Goal: Task Accomplishment & Management: Manage account settings

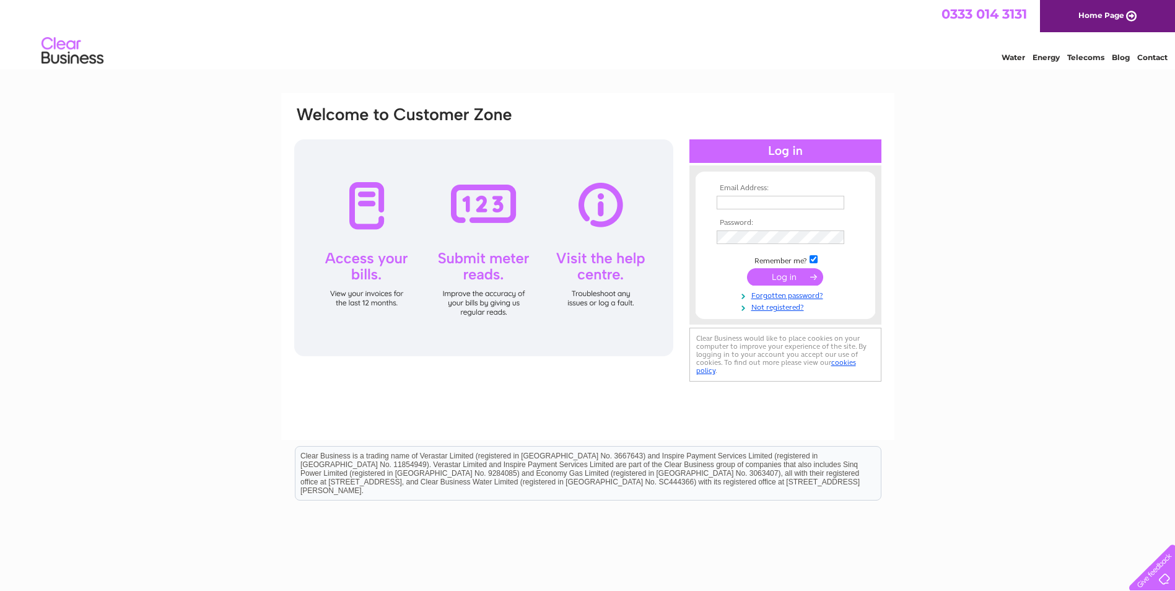
type input "[EMAIL_ADDRESS][DOMAIN_NAME]"
click at [788, 279] on input "submit" at bounding box center [785, 276] width 76 height 17
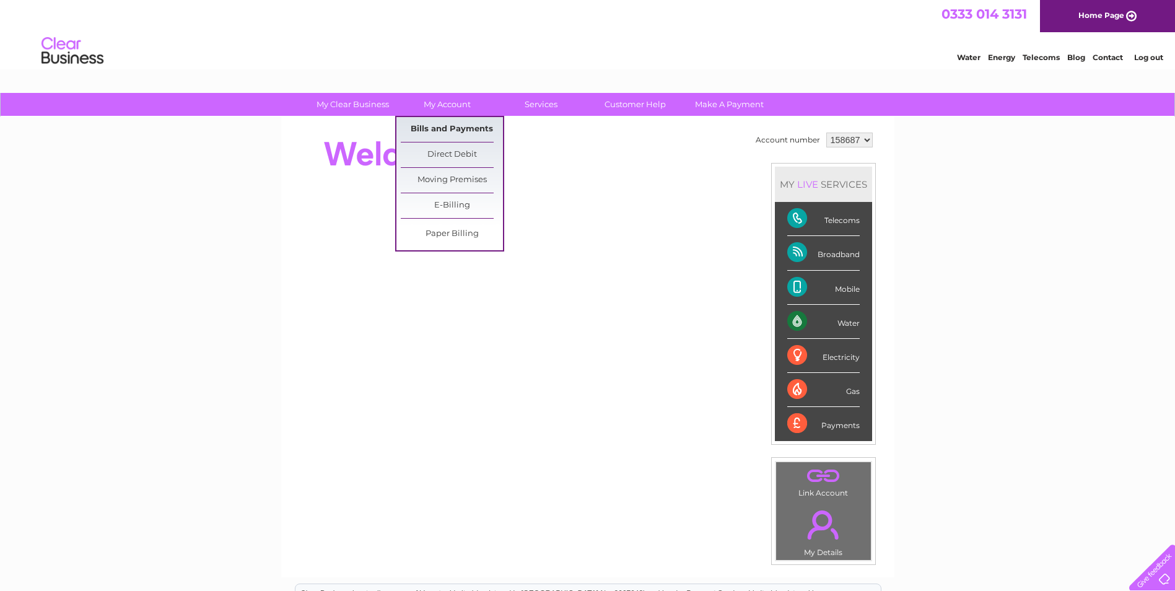
click at [450, 124] on link "Bills and Payments" at bounding box center [452, 129] width 102 height 25
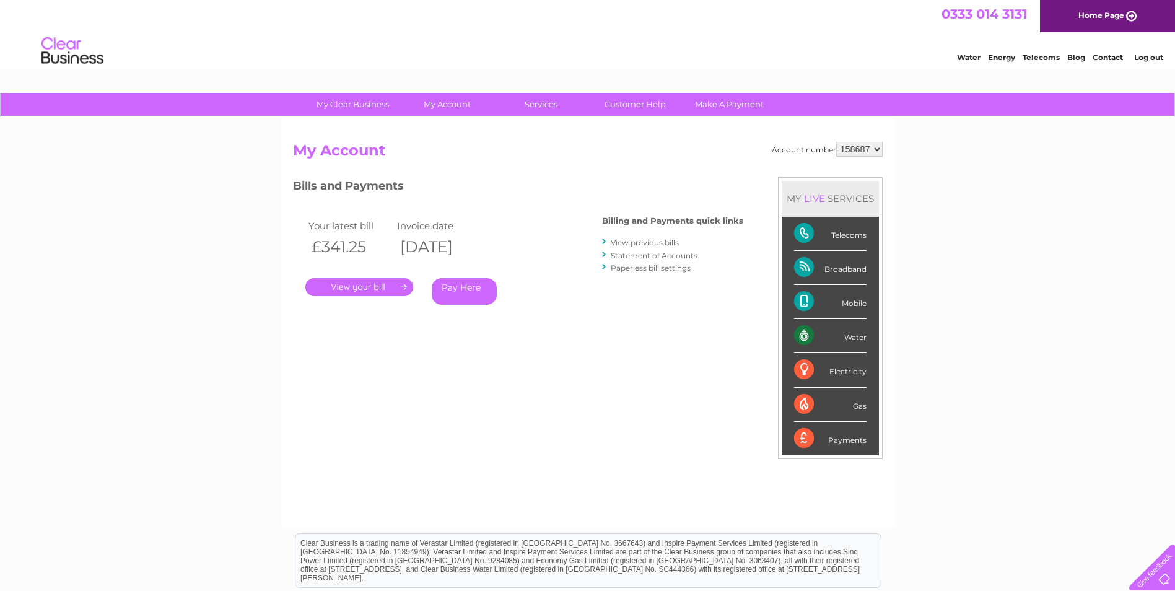
click at [374, 288] on link "." at bounding box center [359, 287] width 108 height 18
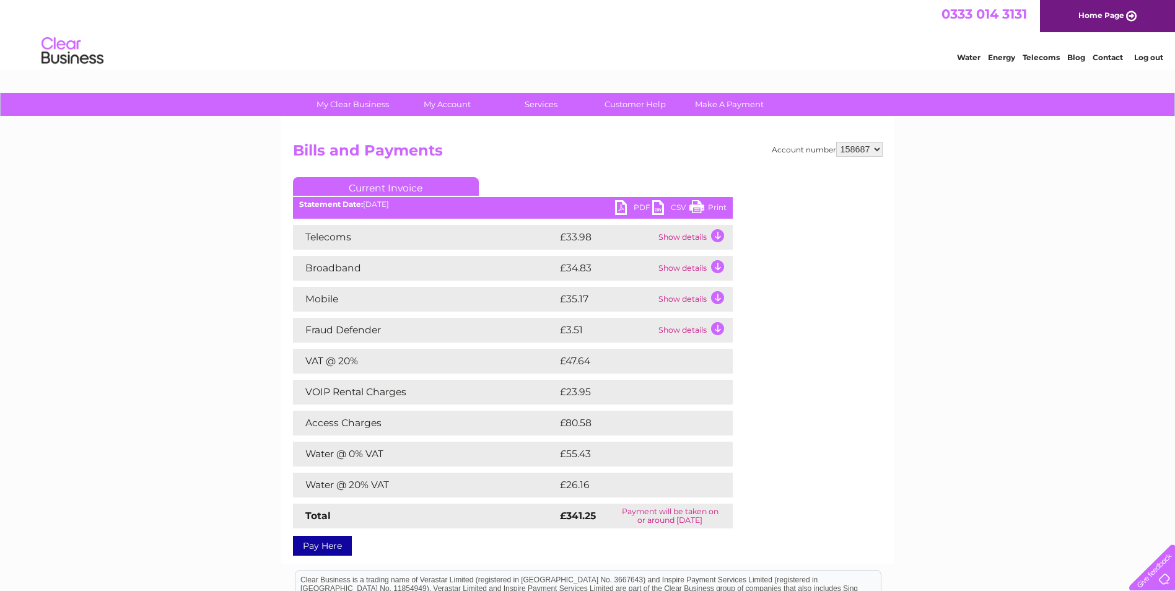
click at [717, 211] on link "Print" at bounding box center [707, 209] width 37 height 18
click at [632, 105] on link "Customer Help" at bounding box center [635, 104] width 102 height 23
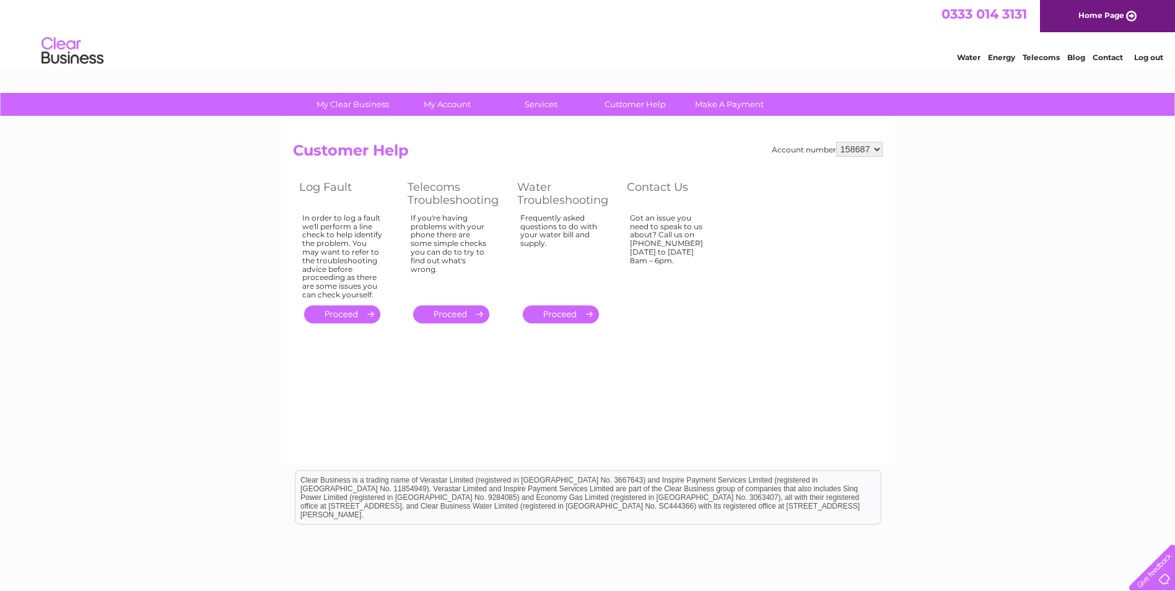
click at [336, 315] on link "." at bounding box center [342, 314] width 76 height 18
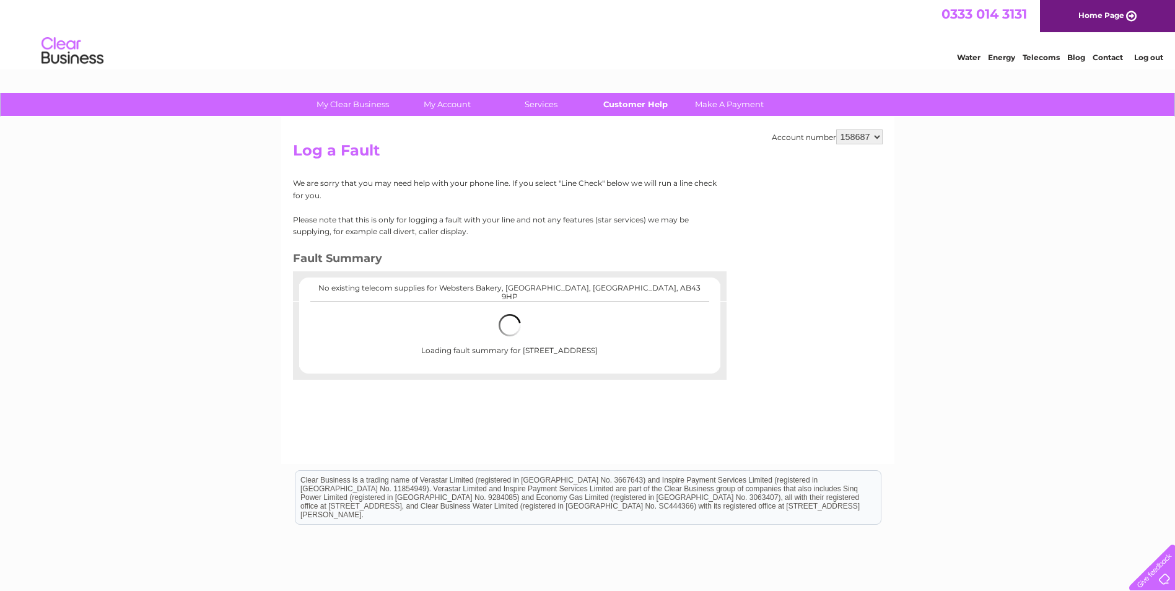
click at [640, 98] on link "Customer Help" at bounding box center [635, 104] width 102 height 23
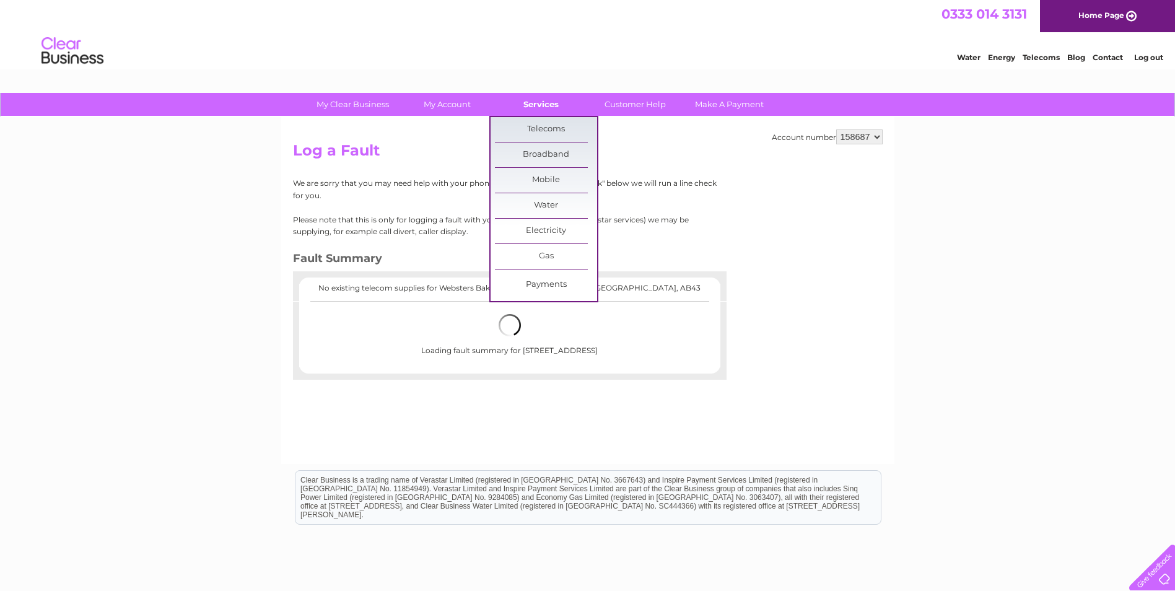
click at [537, 96] on link "Services" at bounding box center [541, 104] width 102 height 23
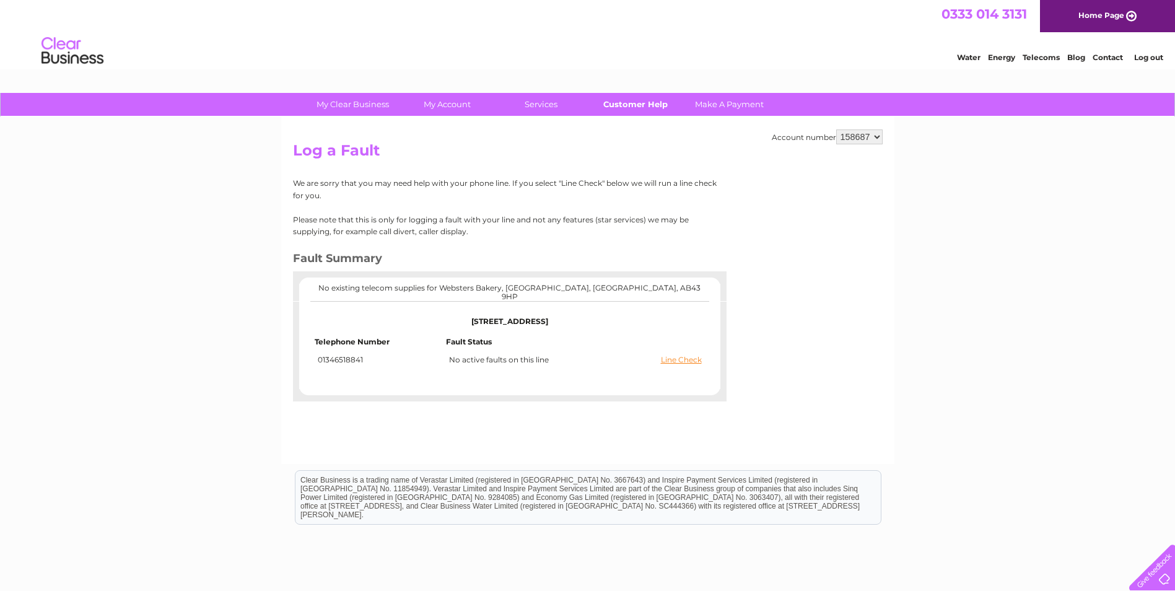
click at [651, 102] on link "Customer Help" at bounding box center [635, 104] width 102 height 23
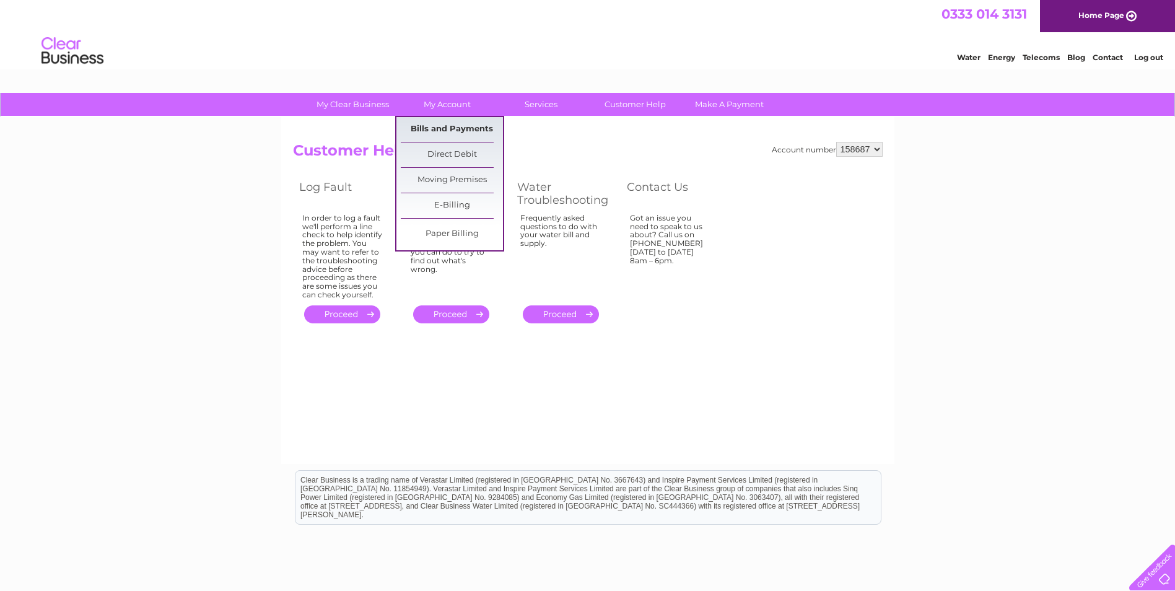
click at [424, 126] on link "Bills and Payments" at bounding box center [452, 129] width 102 height 25
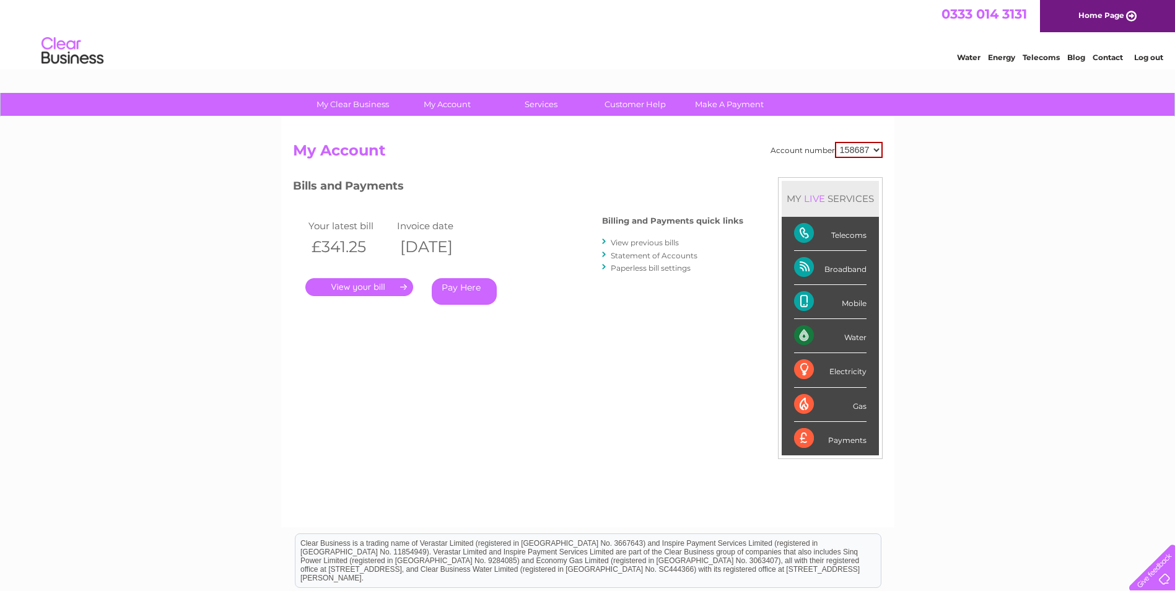
click at [375, 288] on link "." at bounding box center [359, 287] width 108 height 18
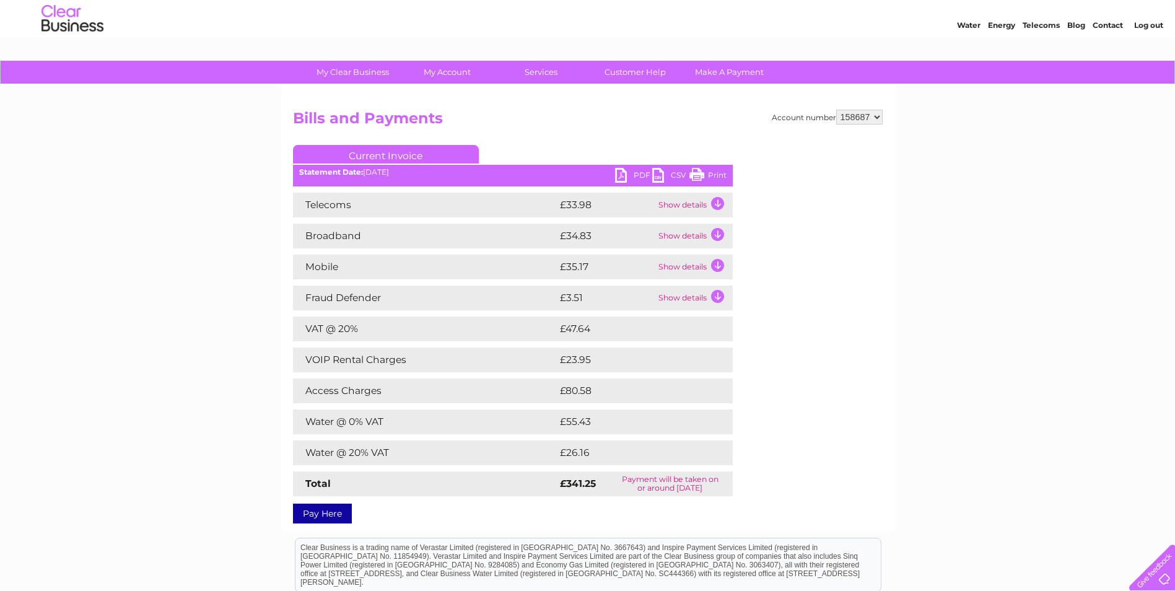
scroll to position [62, 0]
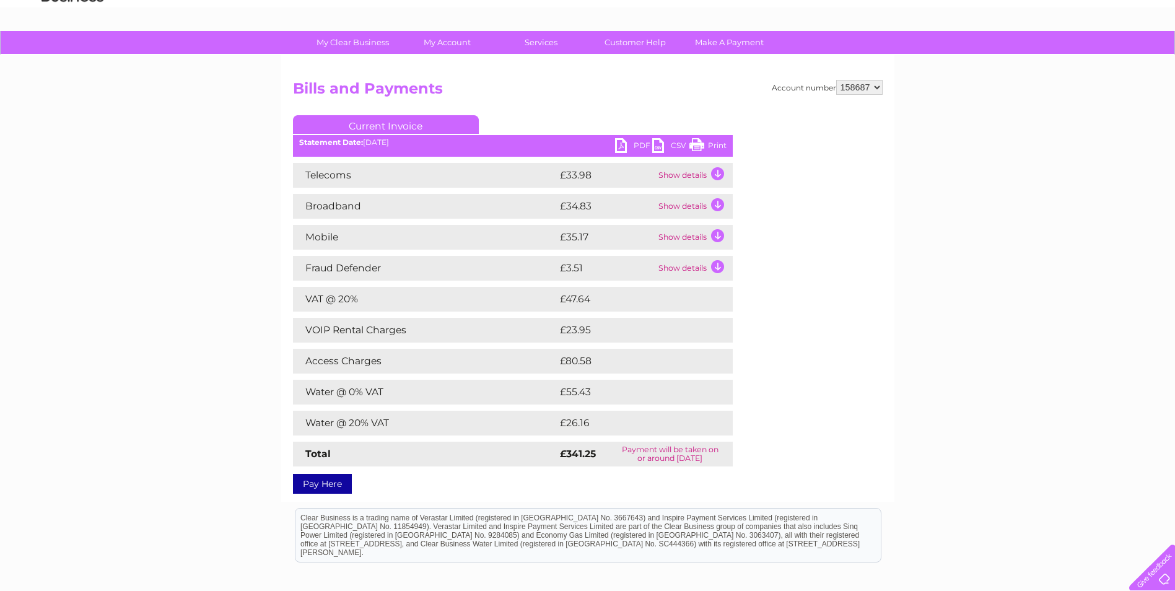
click at [715, 209] on td "Show details" at bounding box center [693, 206] width 77 height 25
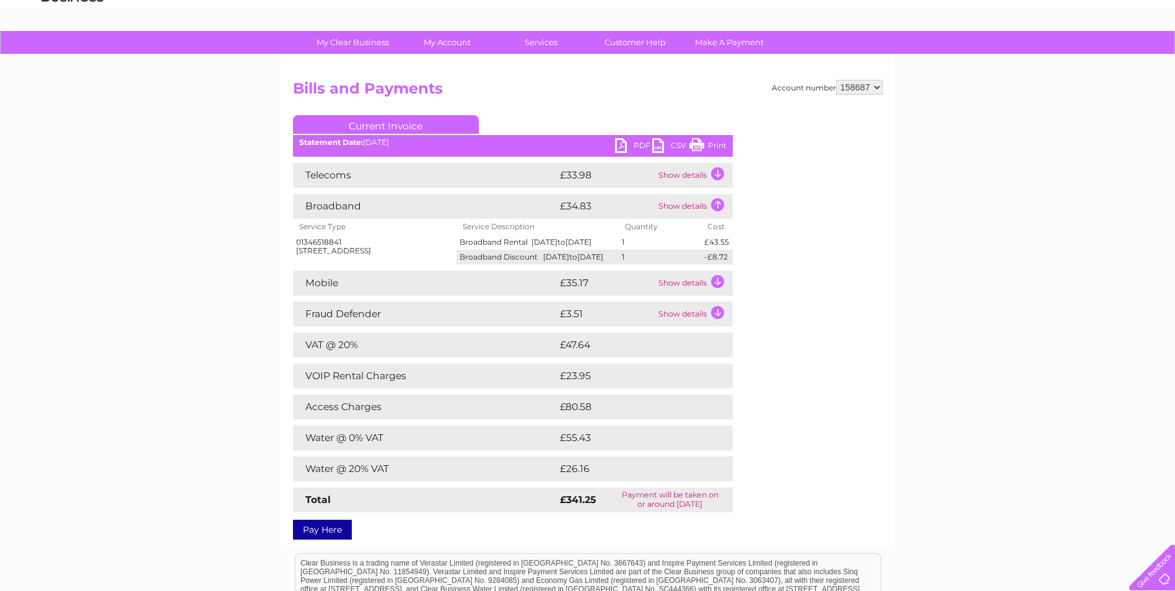
click at [721, 202] on td "Show details" at bounding box center [693, 206] width 77 height 25
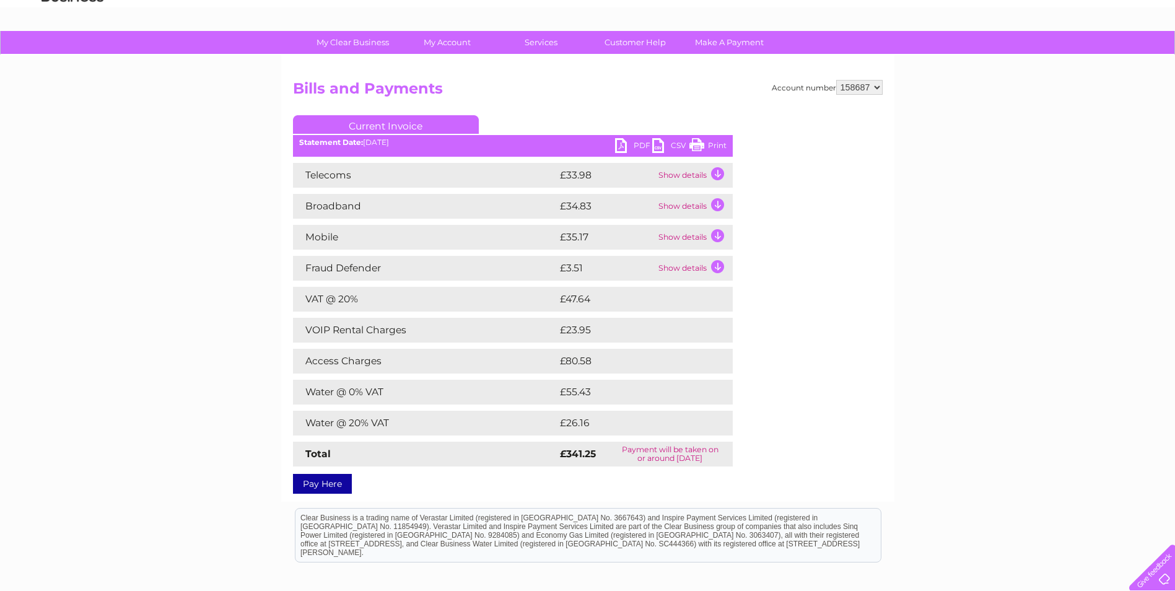
click at [713, 233] on td "Show details" at bounding box center [693, 237] width 77 height 25
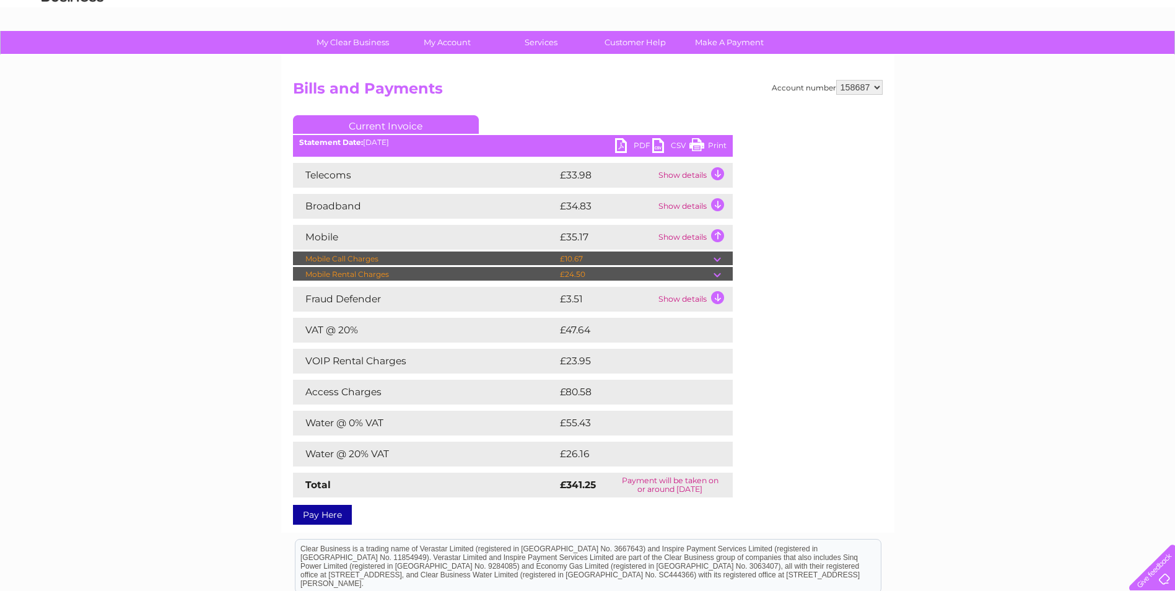
click at [718, 258] on td at bounding box center [722, 258] width 19 height 15
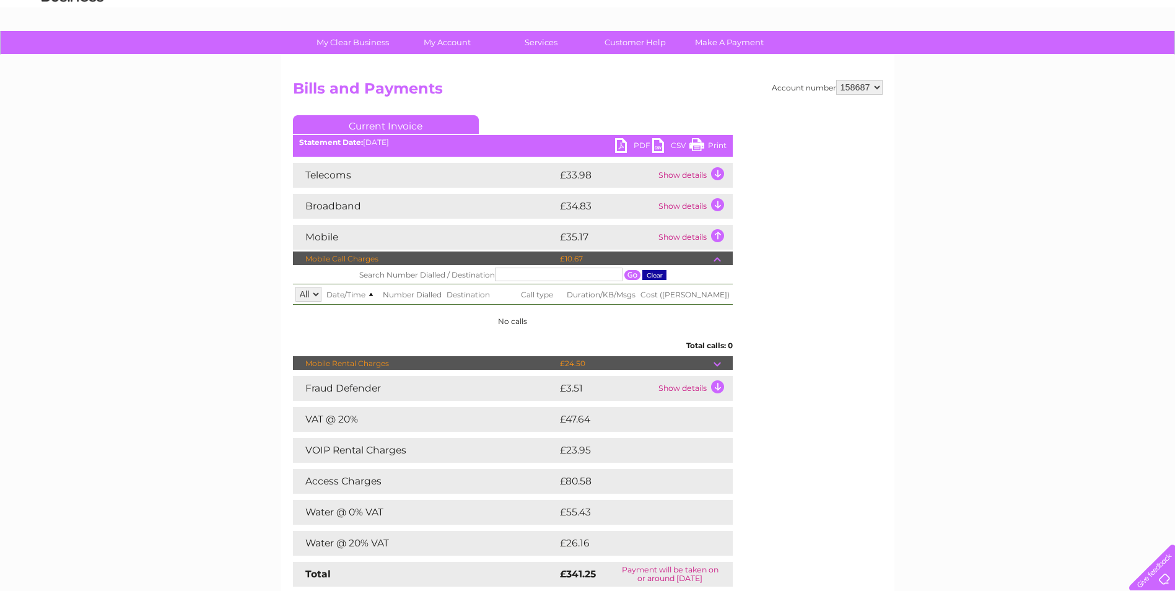
click at [718, 258] on td at bounding box center [722, 258] width 19 height 15
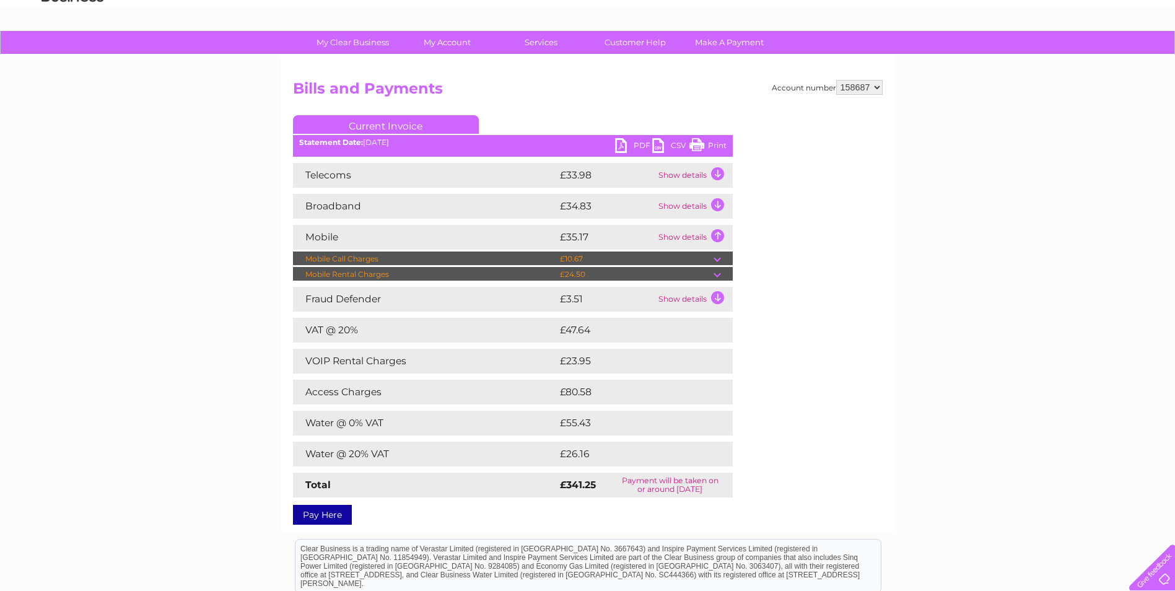
click at [716, 272] on td at bounding box center [722, 274] width 19 height 15
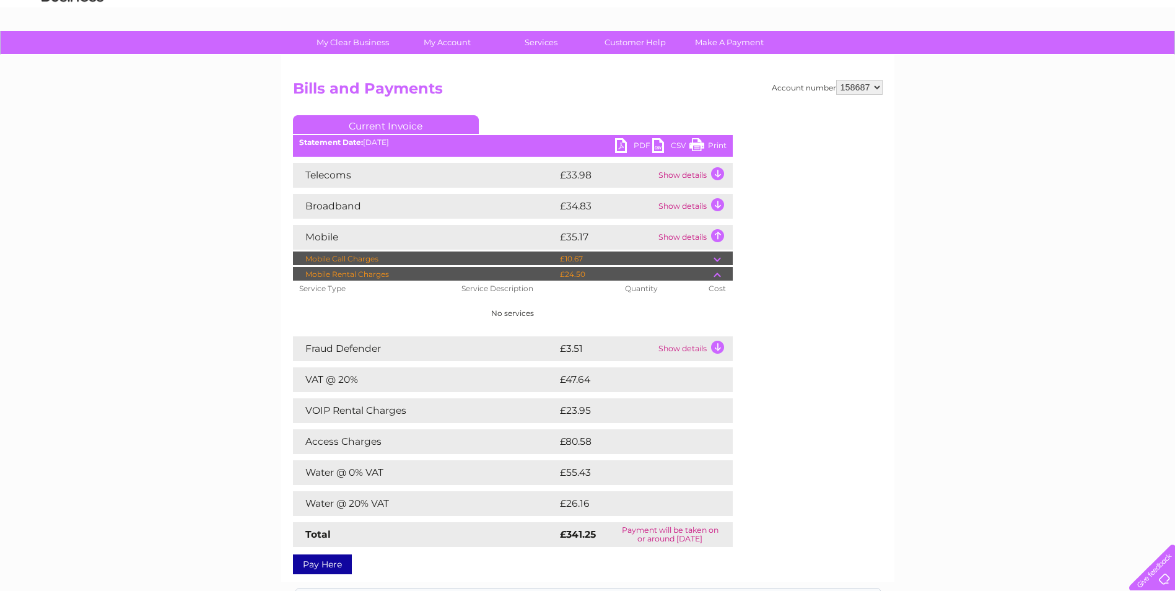
click at [716, 272] on td at bounding box center [722, 274] width 19 height 15
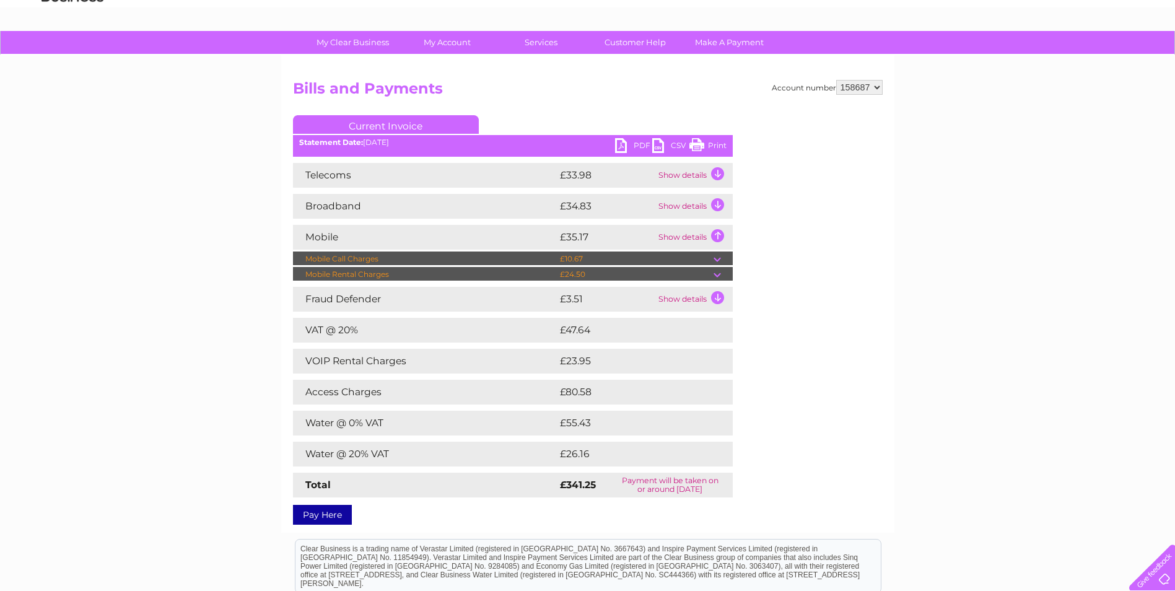
click at [681, 235] on td "Show details" at bounding box center [693, 237] width 77 height 25
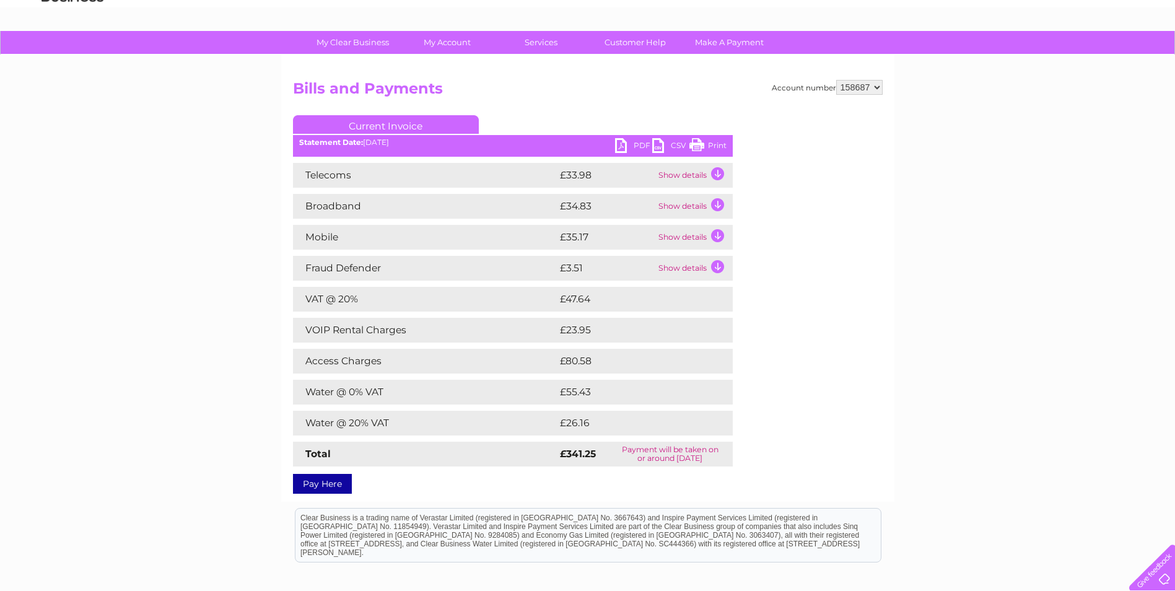
click at [681, 235] on td "Show details" at bounding box center [693, 237] width 77 height 25
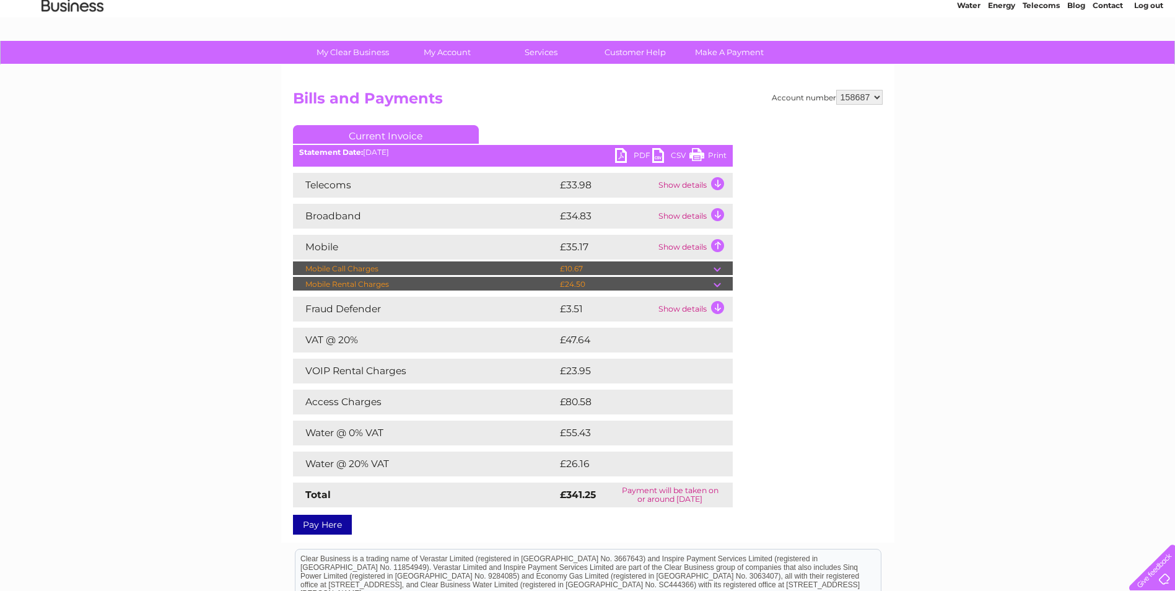
scroll to position [38, 0]
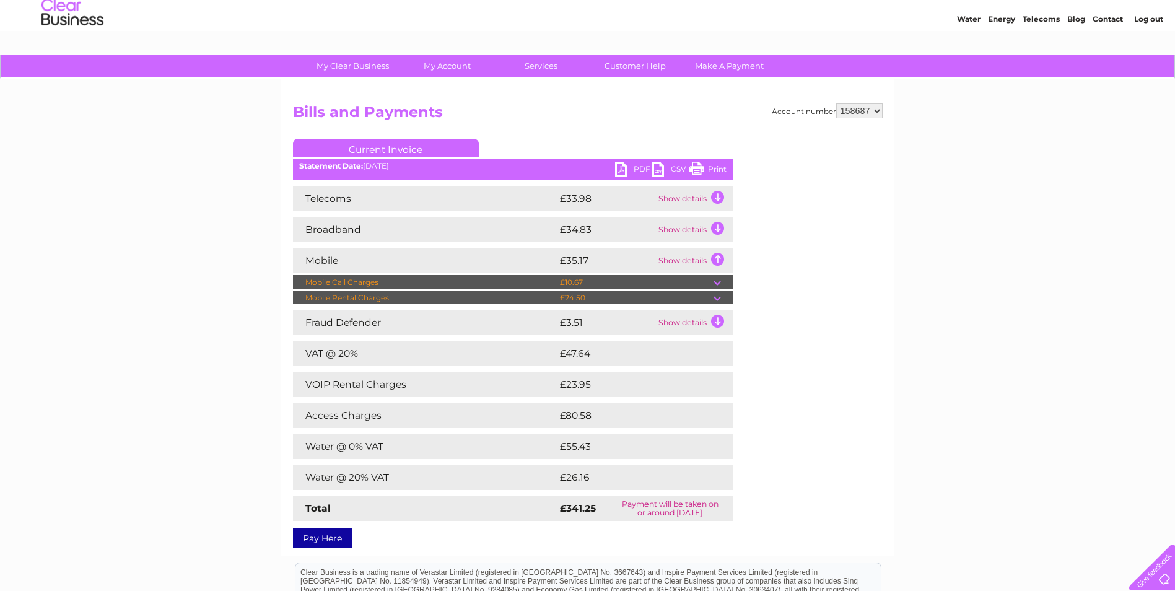
click at [716, 296] on td at bounding box center [722, 297] width 19 height 15
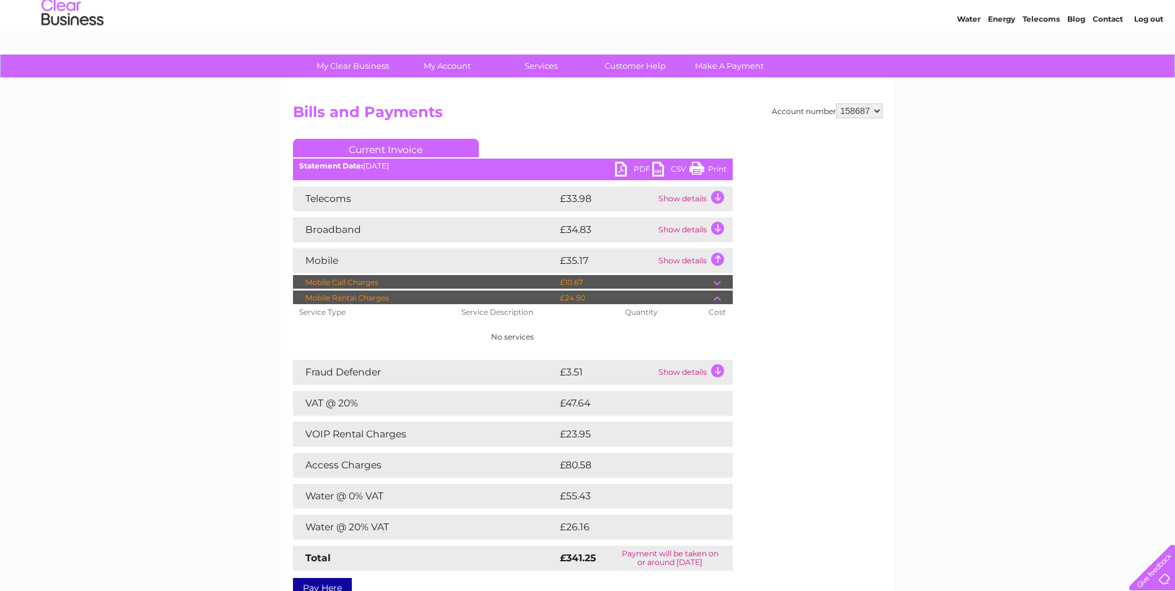
click at [716, 296] on td at bounding box center [722, 297] width 19 height 15
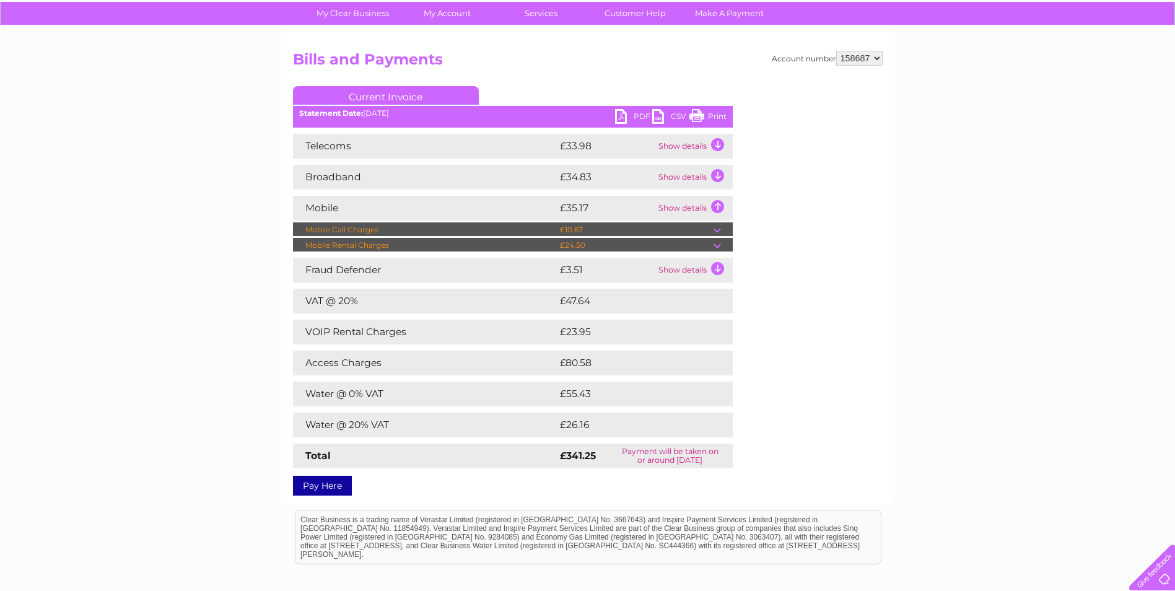
scroll to position [0, 0]
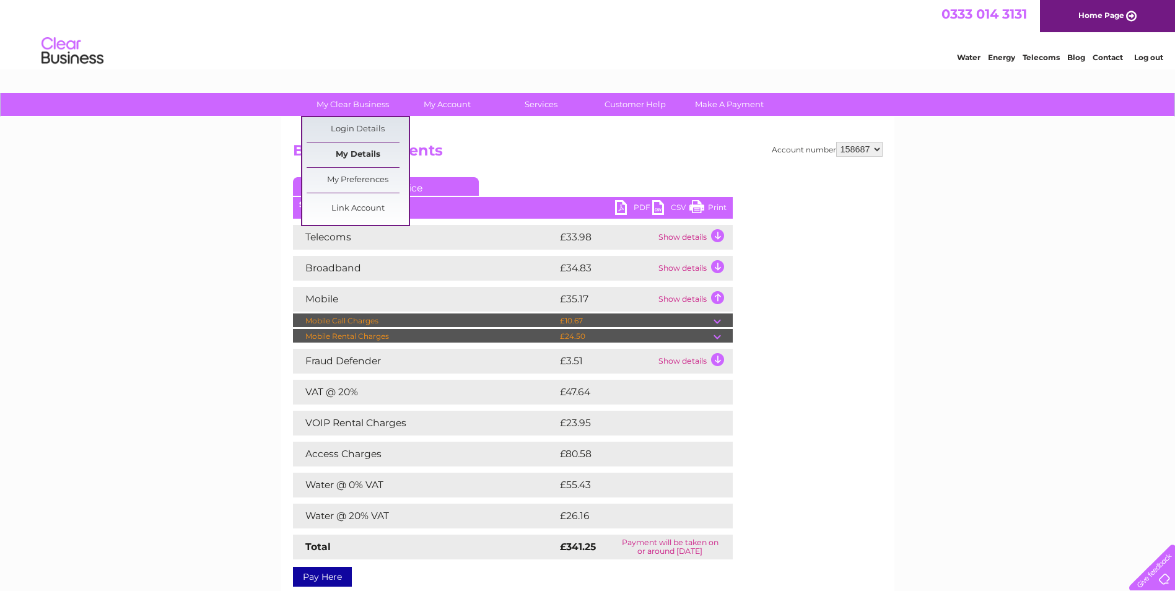
click at [351, 152] on link "My Details" at bounding box center [358, 154] width 102 height 25
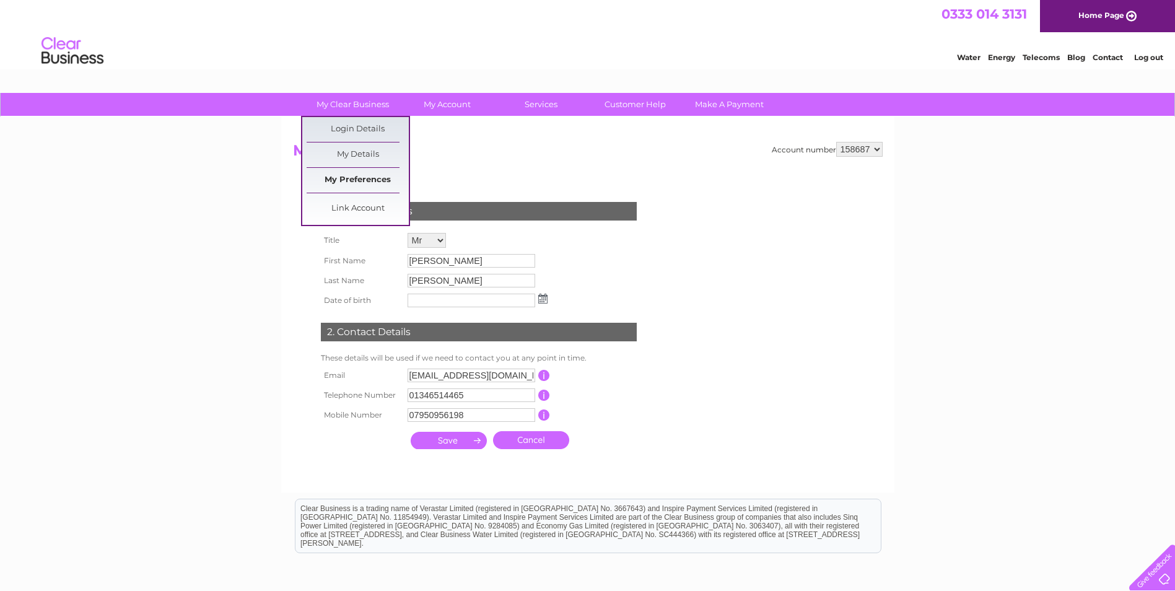
click at [349, 178] on link "My Preferences" at bounding box center [358, 180] width 102 height 25
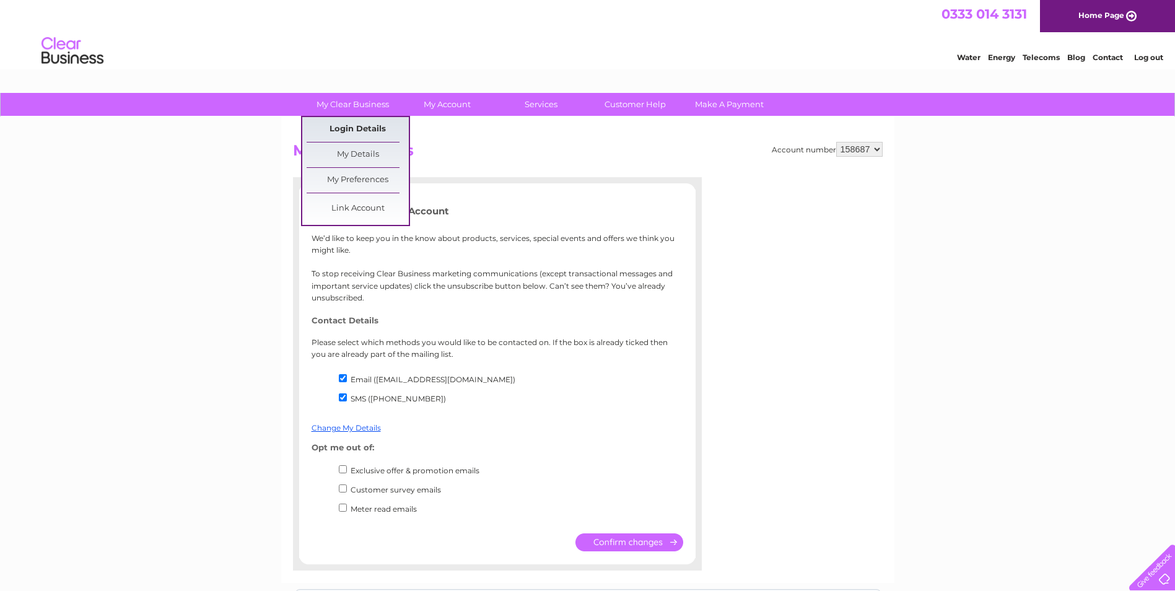
click at [352, 128] on link "Login Details" at bounding box center [358, 129] width 102 height 25
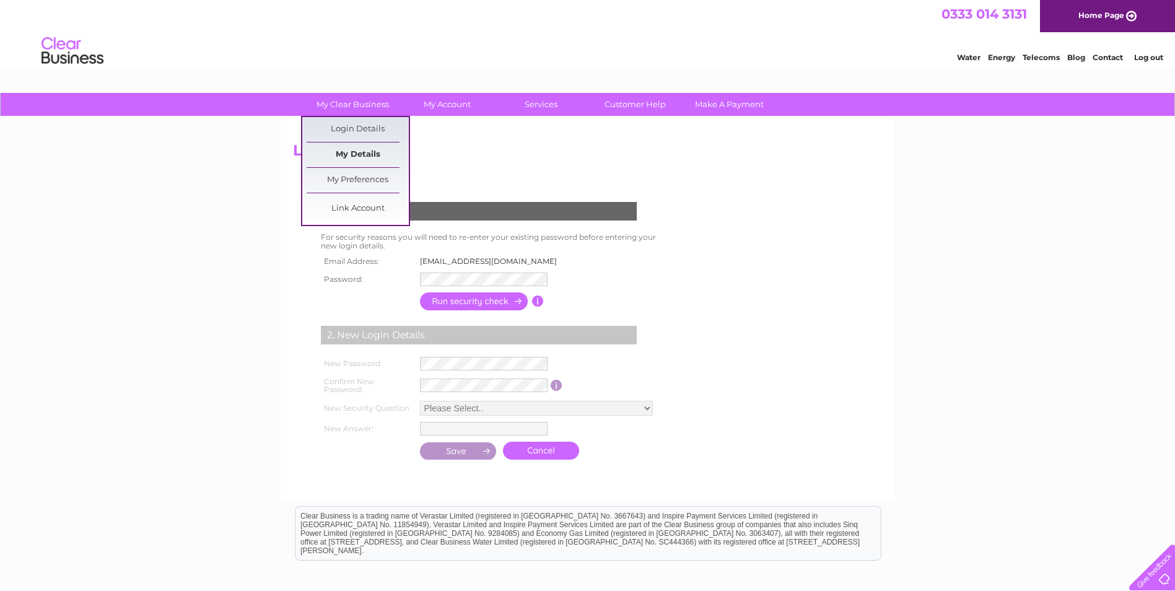
click at [350, 155] on link "My Details" at bounding box center [358, 154] width 102 height 25
